Goal: Complete application form

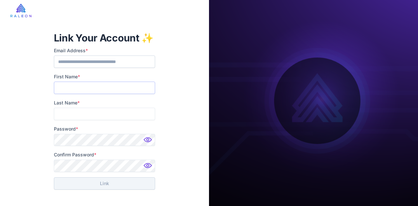
click at [75, 86] on input "First Name *" at bounding box center [104, 88] width 101 height 12
type input "********"
type input "*******"
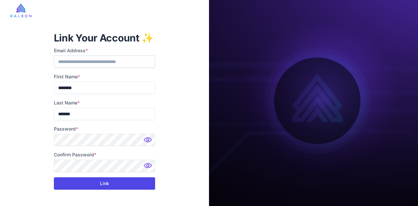
click at [89, 184] on button "Link" at bounding box center [104, 183] width 101 height 12
